Goal: Use online tool/utility: Utilize a website feature to perform a specific function

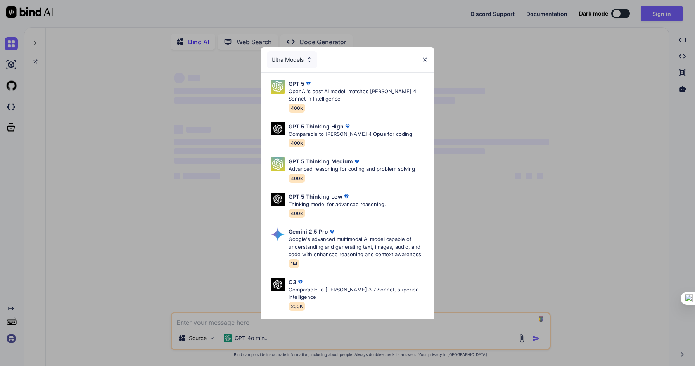
click at [293, 62] on div "Ultra Models" at bounding box center [292, 59] width 50 height 17
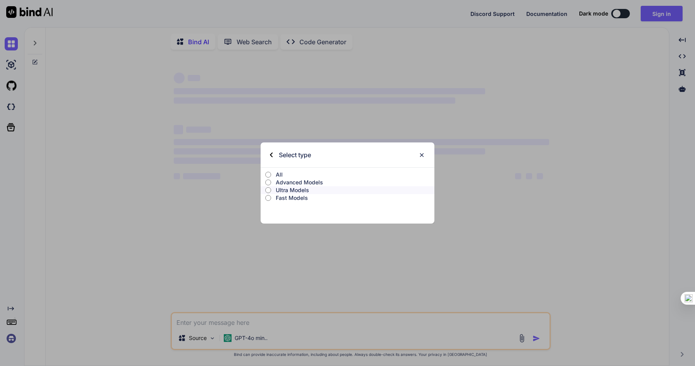
click at [280, 176] on p "All" at bounding box center [355, 175] width 159 height 8
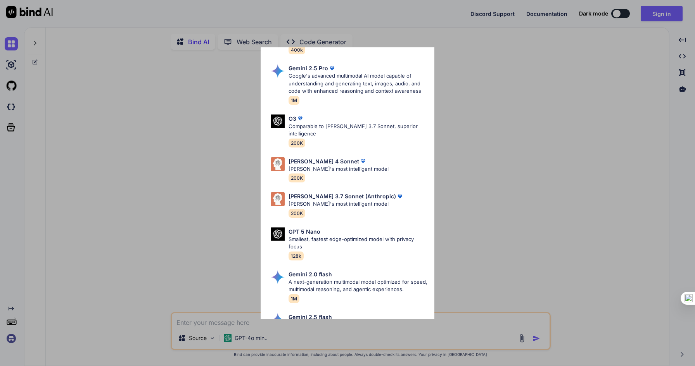
scroll to position [320, 0]
click at [349, 164] on p "[PERSON_NAME]'s most intelligent model" at bounding box center [339, 168] width 100 height 8
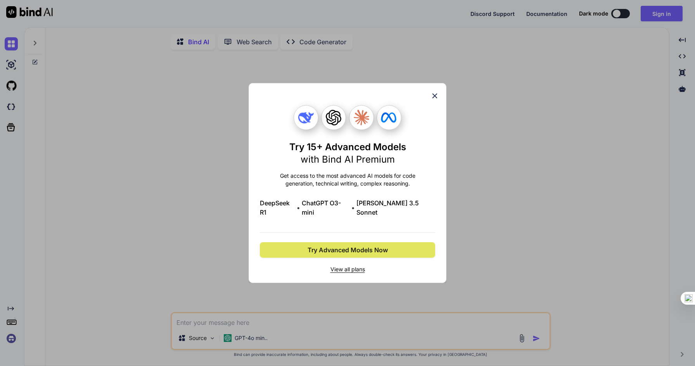
click at [350, 249] on span "Try Advanced Models Now" at bounding box center [348, 249] width 80 height 9
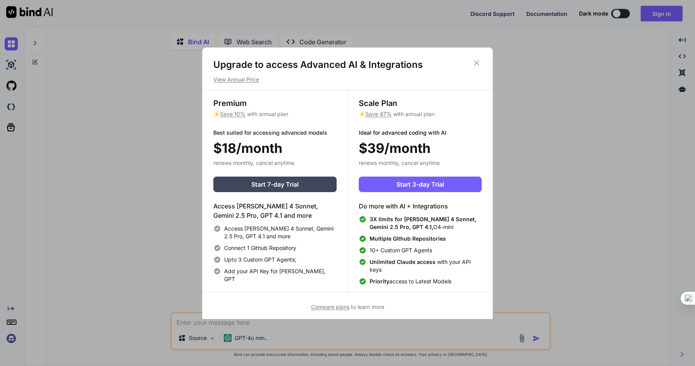
click at [474, 63] on icon at bounding box center [476, 63] width 9 height 9
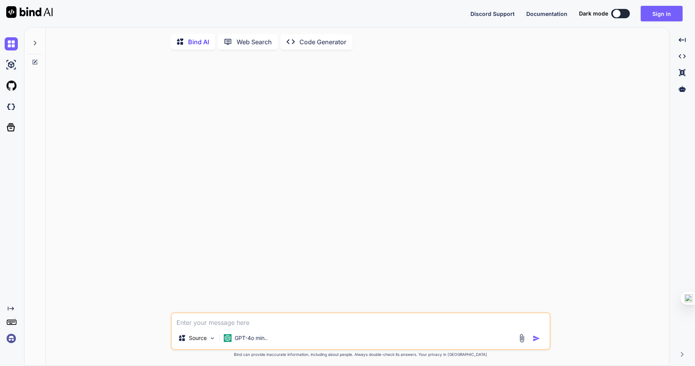
click at [257, 43] on p "Web Search" at bounding box center [254, 41] width 35 height 9
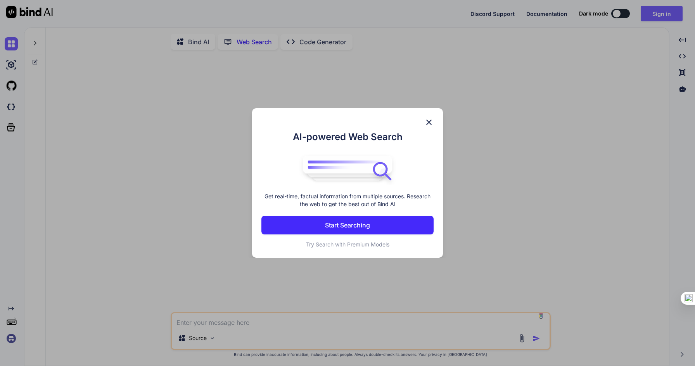
scroll to position [3, 0]
click at [428, 123] on img at bounding box center [428, 122] width 9 height 9
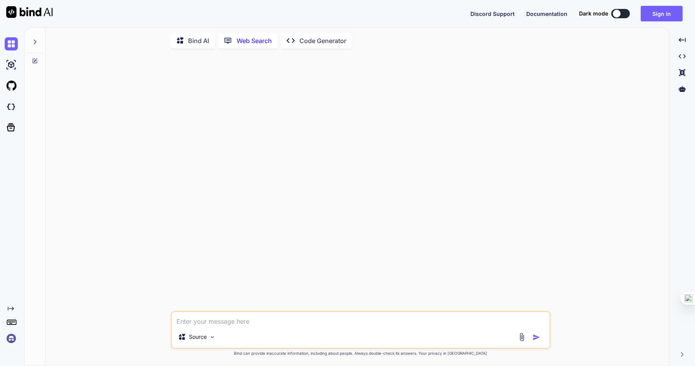
click at [323, 41] on p "Code Generator" at bounding box center [322, 40] width 47 height 9
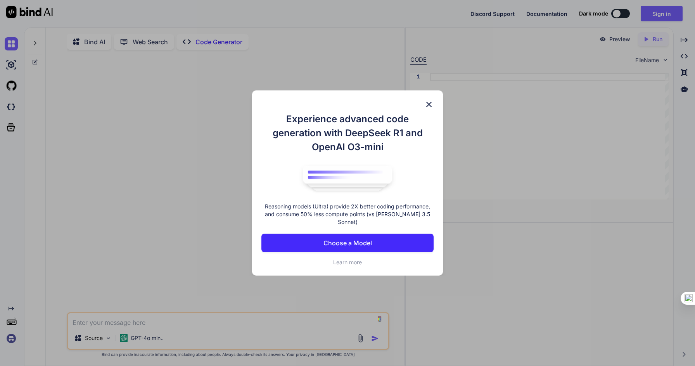
click at [427, 106] on img at bounding box center [428, 104] width 9 height 9
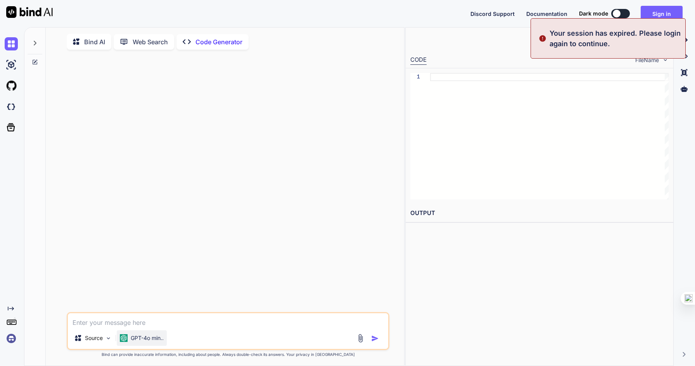
click at [153, 341] on p "GPT-4o min.." at bounding box center [147, 338] width 33 height 8
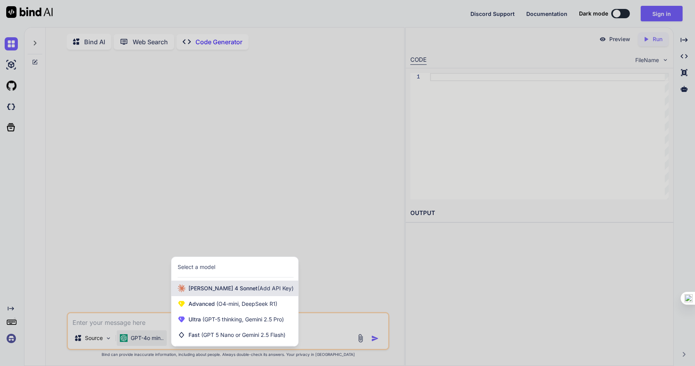
click at [229, 291] on span "[PERSON_NAME] 4 Sonnet (Add API Key)" at bounding box center [241, 288] width 105 height 8
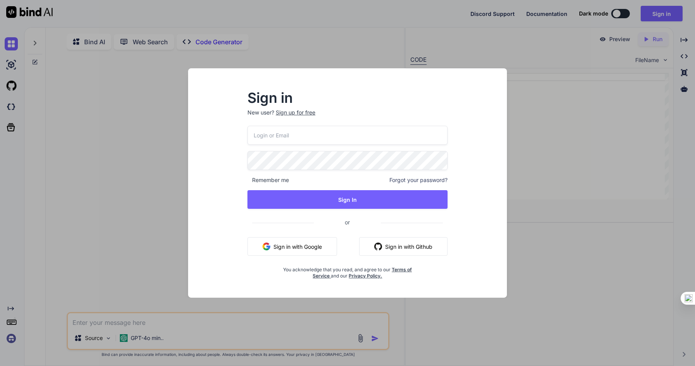
click at [533, 74] on div "Sign in New user? Sign up for free Remember me Forgot your password? Sign In or…" at bounding box center [347, 183] width 695 height 366
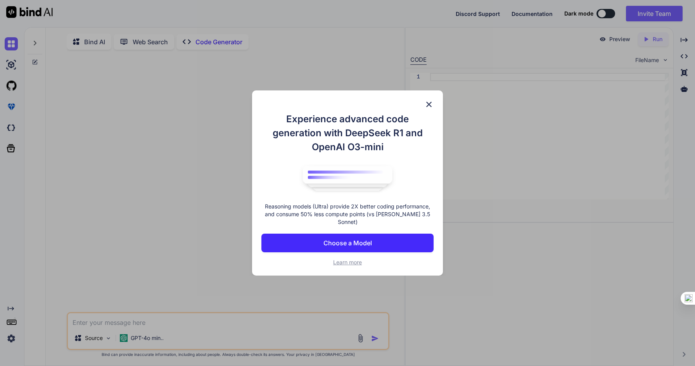
click at [427, 106] on img at bounding box center [428, 104] width 9 height 9
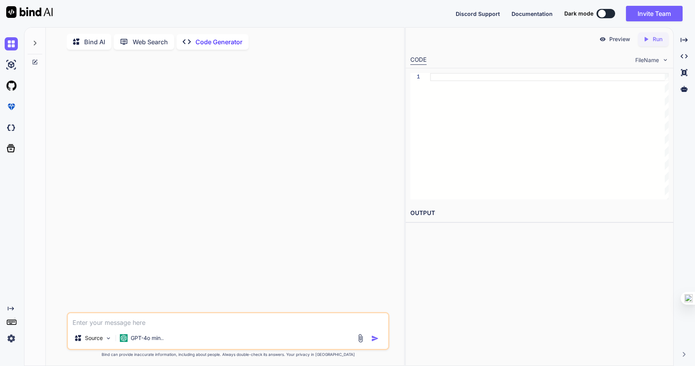
type textarea "x"
click at [604, 12] on div at bounding box center [602, 14] width 8 height 8
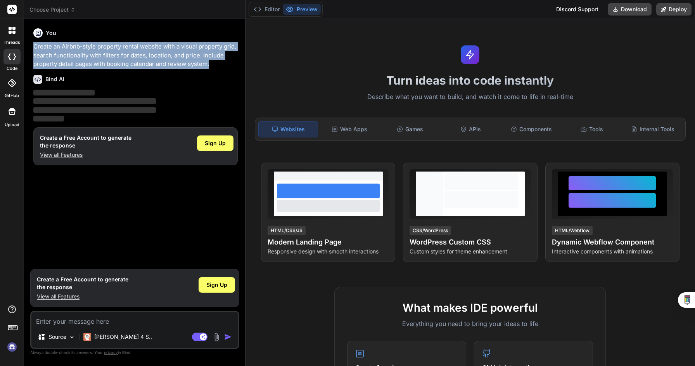
drag, startPoint x: 211, startPoint y: 66, endPoint x: 31, endPoint y: 48, distance: 181.3
click at [31, 48] on div "You Create an Airbnb-style property rental website with a visual property grid,…" at bounding box center [134, 195] width 209 height 340
copy p "Create an Airbnb-style property rental website with a visual property grid, sea…"
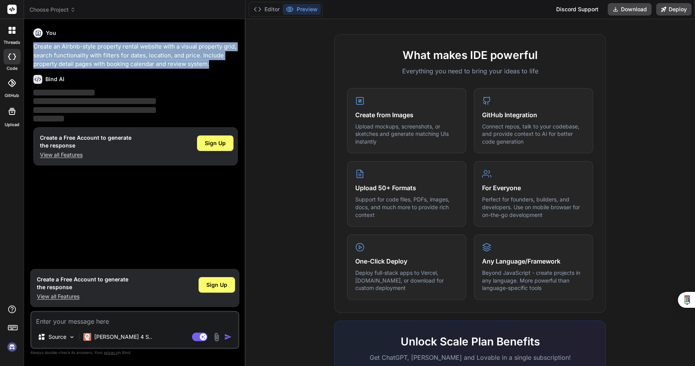
scroll to position [374, 0]
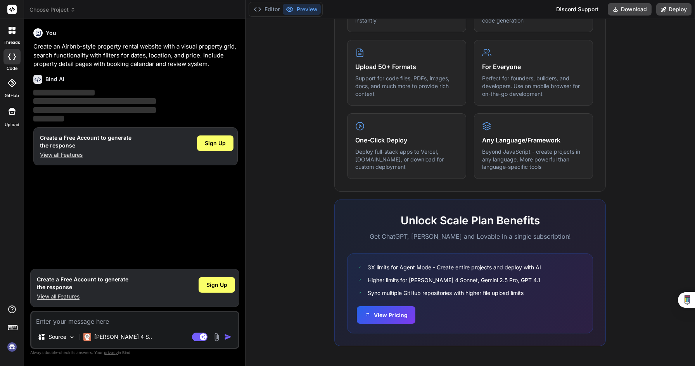
click at [13, 12] on rect at bounding box center [11, 9] width 9 height 9
click at [15, 7] on rect at bounding box center [11, 9] width 9 height 9
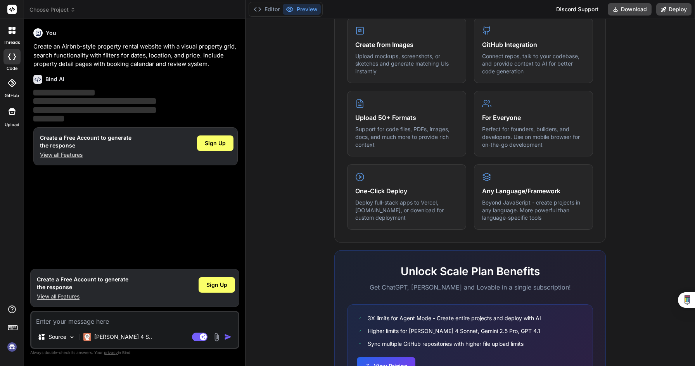
scroll to position [0, 0]
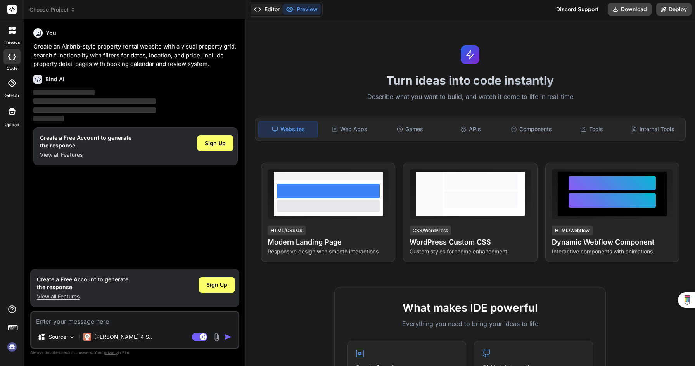
click at [268, 7] on button "Editor" at bounding box center [267, 9] width 32 height 11
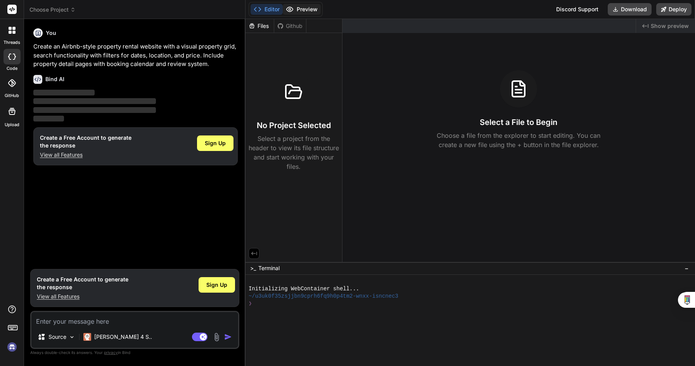
click at [287, 9] on icon at bounding box center [290, 9] width 8 height 8
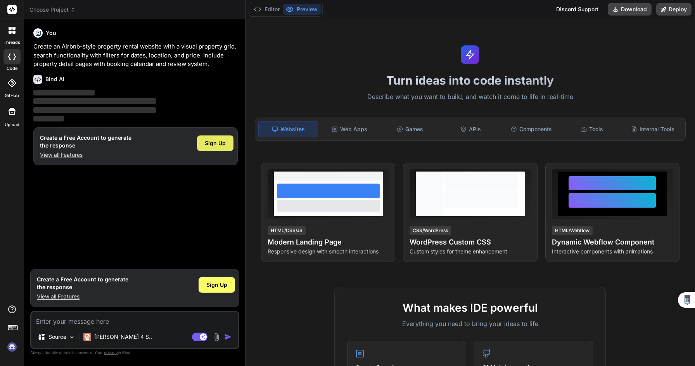
click at [214, 140] on span "Sign Up" at bounding box center [215, 143] width 21 height 8
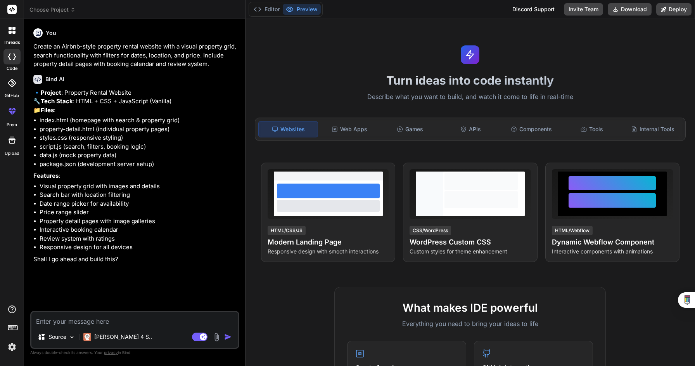
type textarea "x"
click at [71, 318] on textarea at bounding box center [134, 319] width 207 height 14
type textarea "y"
type textarea "x"
type textarea "ye"
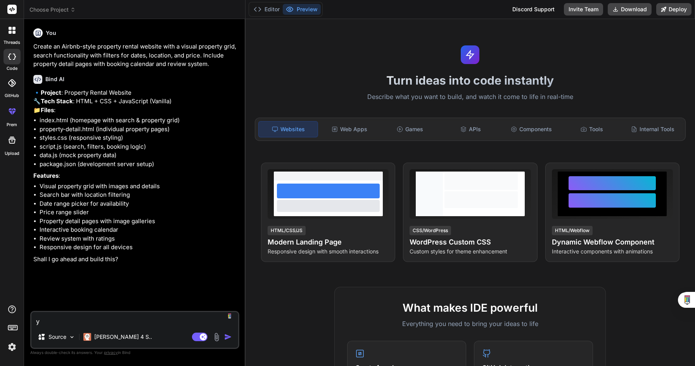
type textarea "x"
type textarea "yes"
type textarea "x"
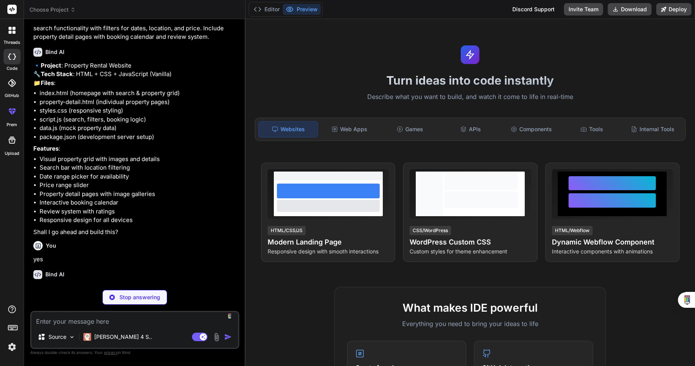
scroll to position [52, 0]
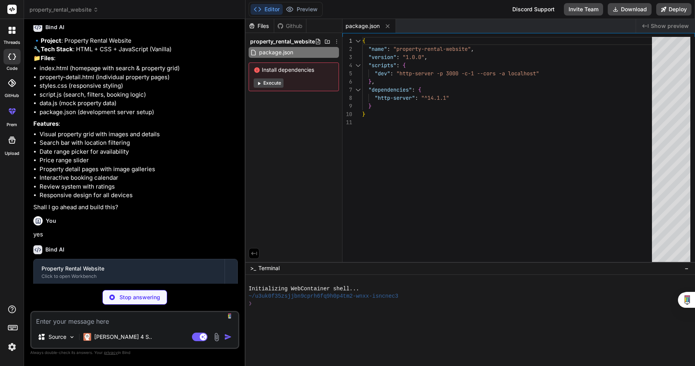
click at [260, 82] on icon at bounding box center [259, 83] width 6 height 6
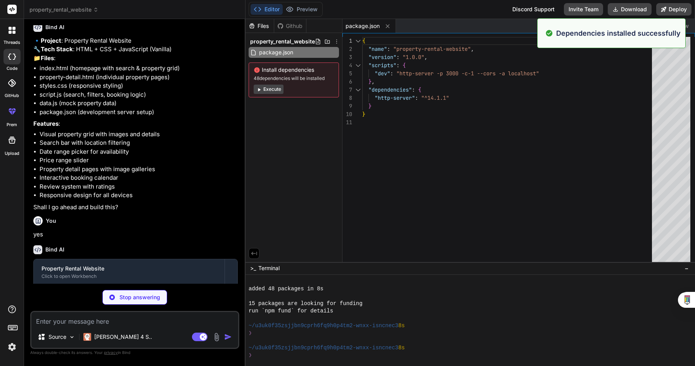
scroll to position [59, 0]
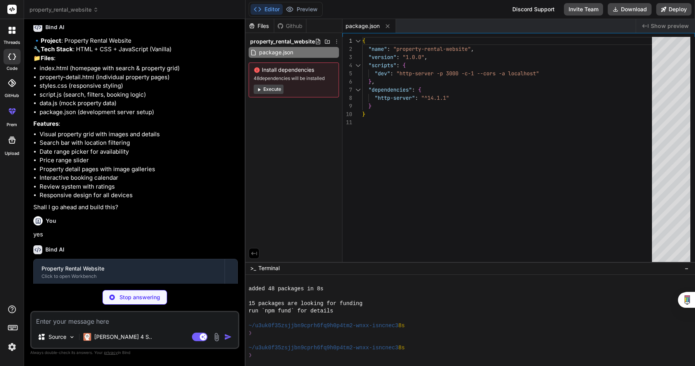
click at [258, 90] on icon at bounding box center [259, 89] width 2 height 3
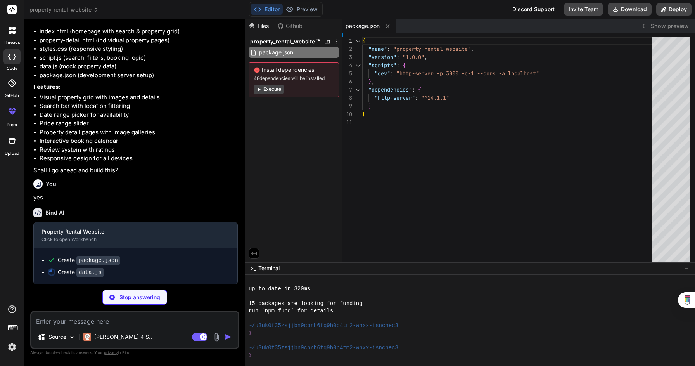
scroll to position [106, 0]
type textarea "x"
type textarea "property.location.toLowerCase().includes(query.toLowerCase()); const matchesPri…"
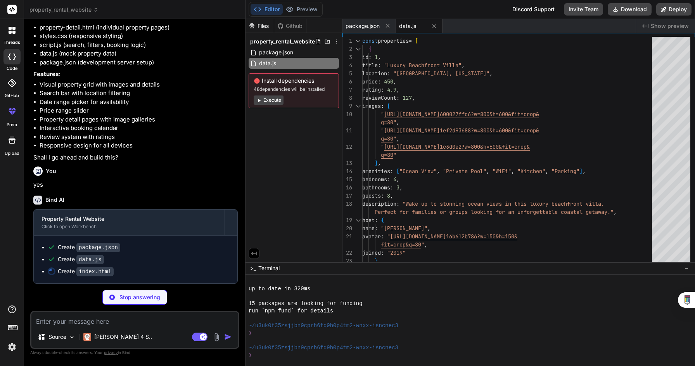
type textarea "x"
type textarea "</html>"
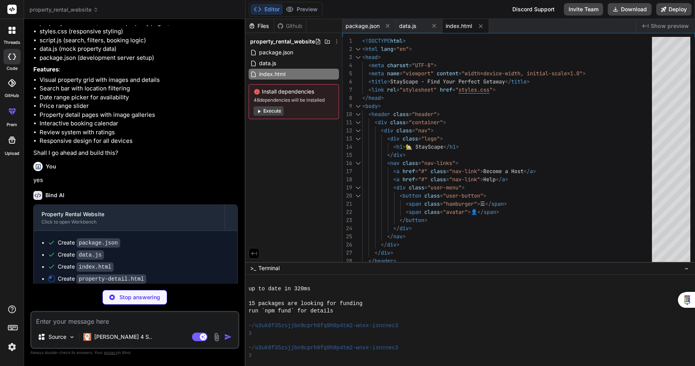
scroll to position [130, 0]
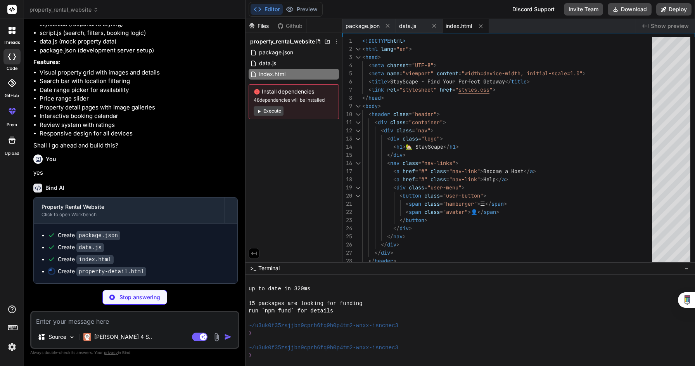
type textarea "x"
type textarea "} // In a real app, this would process the booking alert(`Booking request submi…"
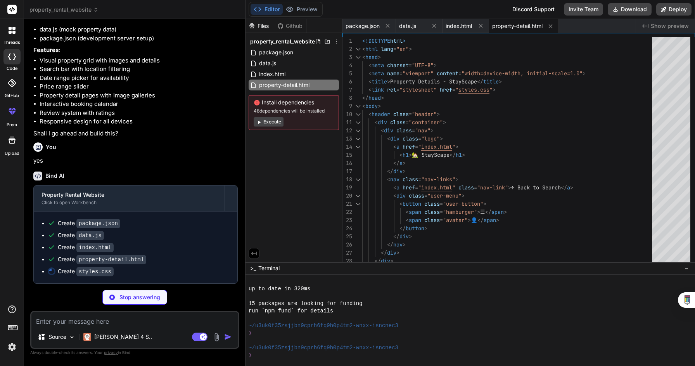
scroll to position [142, 0]
type textarea "x"
click at [269, 77] on span "index.html" at bounding box center [272, 73] width 28 height 9
type textarea "</html>"
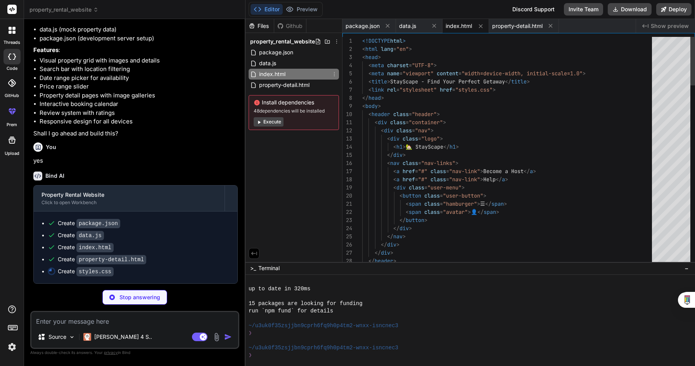
type textarea "x"
type textarea "<!DOCTYPE html> <html lang="en"> <head> <meta charset="UTF-8"> <meta name="view…"
type textarea "x"
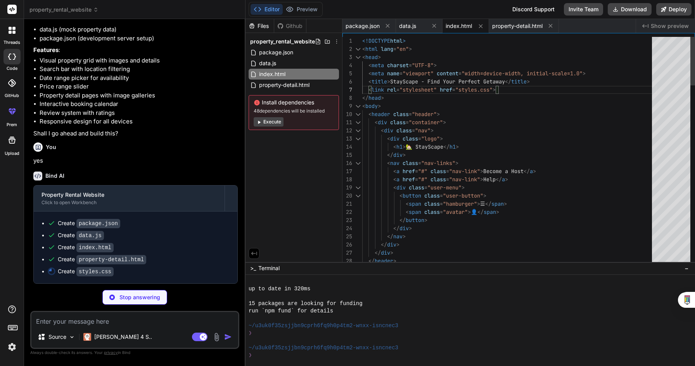
type textarea "<!DOCTYPE html> <html lang="en"> <head> <meta charset="UTF-8"> <meta name="view…"
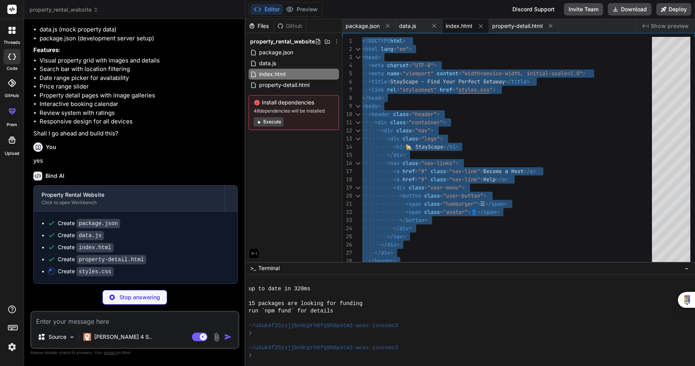
type textarea "x"
type textarea "grid-template-columns: 1fr; } }"
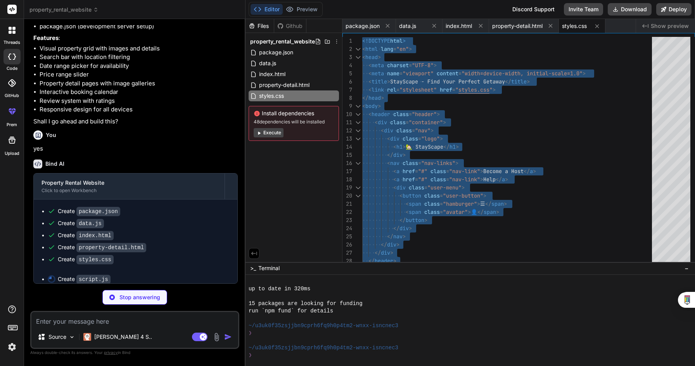
scroll to position [32, 0]
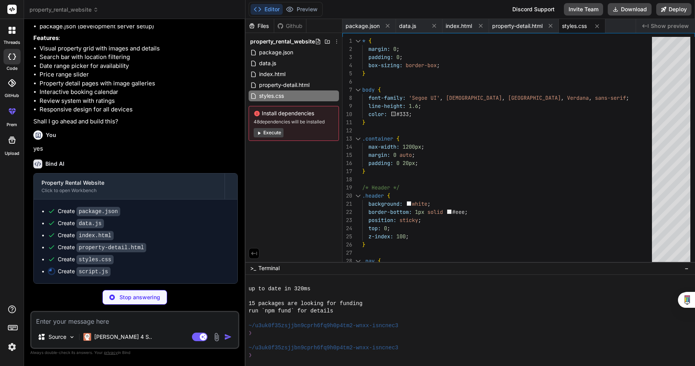
click at [657, 22] on span "Show preview" at bounding box center [670, 26] width 38 height 8
type textarea "x"
click at [459, 28] on span "index.html" at bounding box center [459, 26] width 26 height 8
type textarea "</html>"
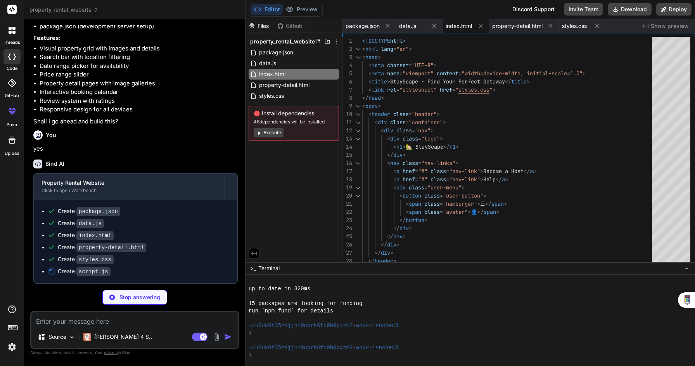
click at [664, 24] on span "Show preview" at bounding box center [670, 26] width 38 height 8
click at [645, 27] on icon at bounding box center [645, 26] width 6 height 4
type textarea "x"
type textarea "behavior: 'smooth' }); } }); }); });"
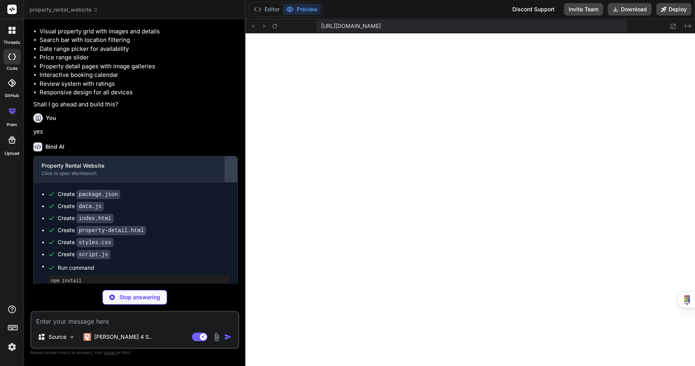
scroll to position [575, 0]
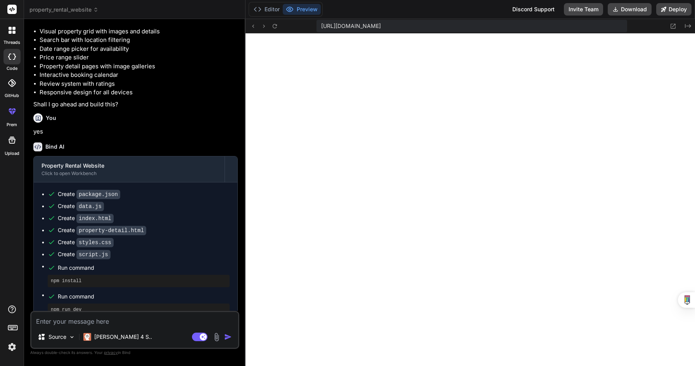
type textarea "x"
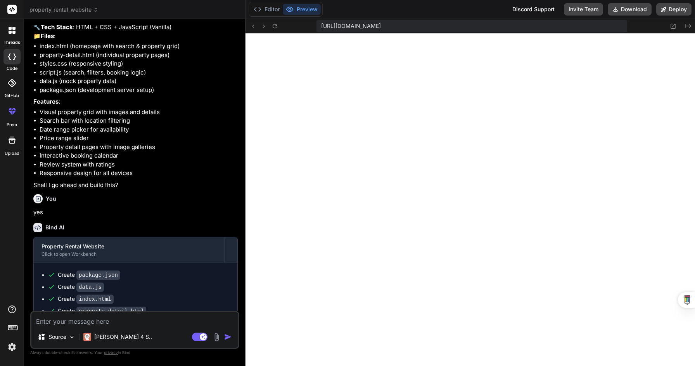
scroll to position [64, 0]
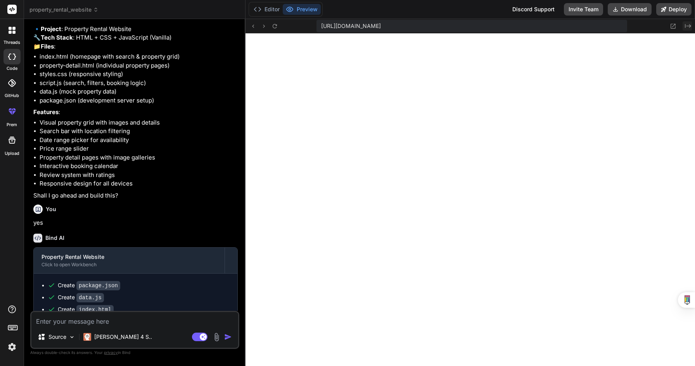
click at [688, 26] on icon "Created with Pixso." at bounding box center [688, 26] width 6 height 6
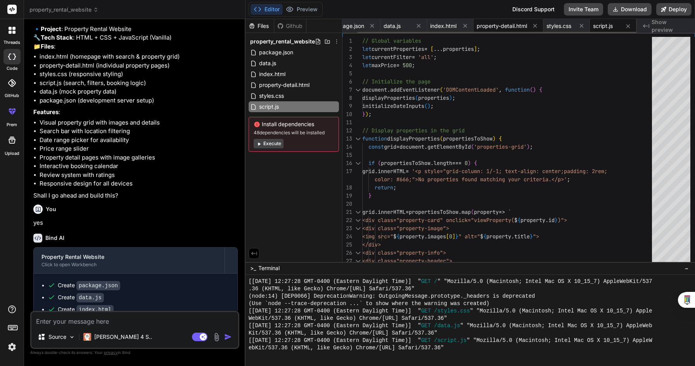
click at [497, 22] on span "property-detail.html" at bounding box center [502, 26] width 50 height 8
type textarea "} // In a real app, this would process the booking alert(`Booking request submi…"
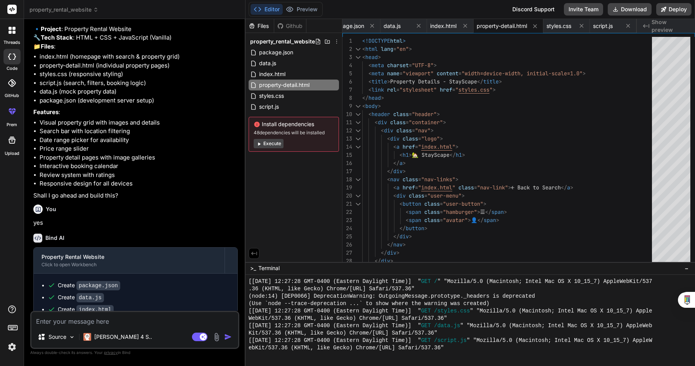
click at [665, 24] on span "Show preview" at bounding box center [670, 26] width 37 height 16
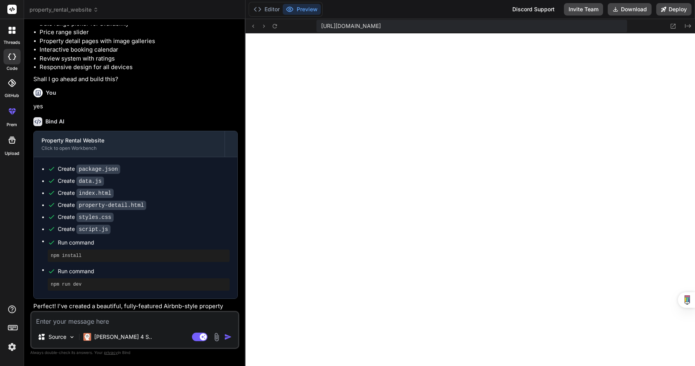
scroll to position [178, 0]
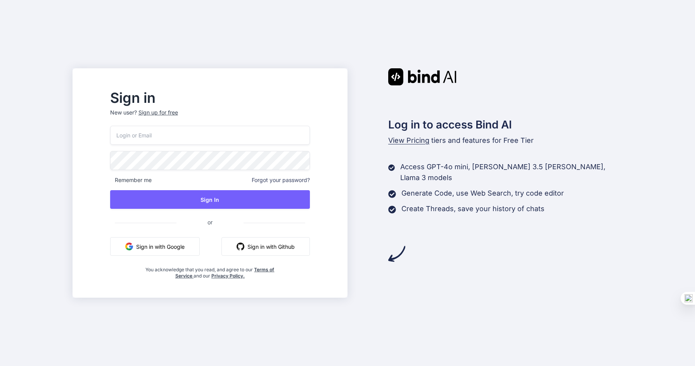
click at [192, 240] on button "Sign in with Google" at bounding box center [155, 246] width 90 height 19
